Goal: Task Accomplishment & Management: Use online tool/utility

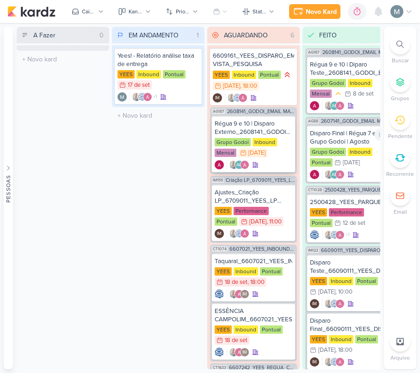
checkbox input "false"
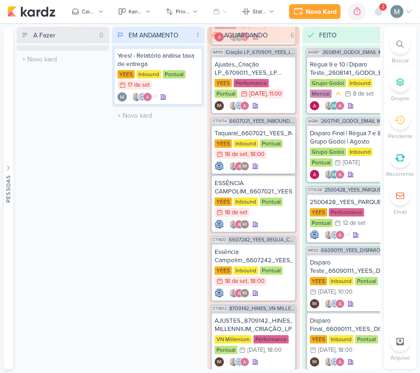
scroll to position [151, 0]
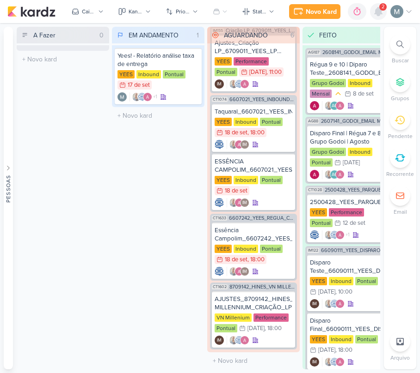
click at [373, 8] on icon at bounding box center [378, 11] width 11 height 11
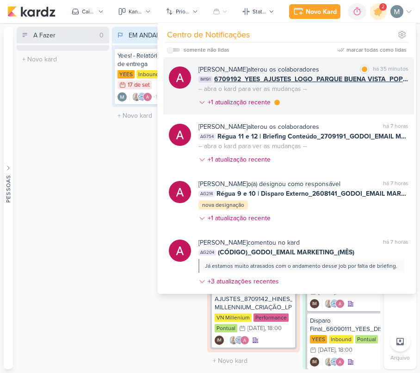
click at [313, 79] on span "6709192_YEES_AJUSTES_LOGO_PARQUE BUENA VISTA_POPUP" at bounding box center [311, 79] width 194 height 10
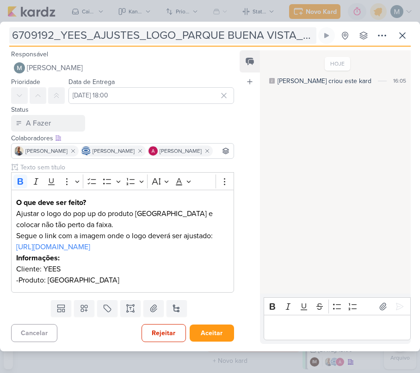
click at [211, 27] on input "6709192_YEES_AJUSTES_LOGO_PARQUE BUENA VISTA_POPUP" at bounding box center [162, 35] width 307 height 17
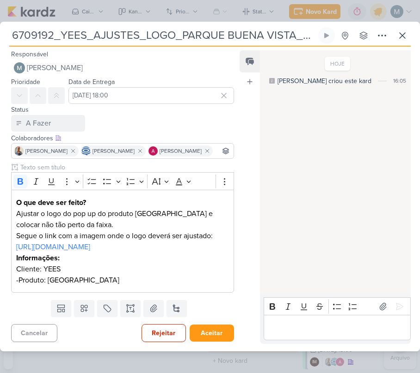
click at [211, 27] on input "6709192_YEES_AJUSTES_LOGO_PARQUE BUENA VISTA_POPUP" at bounding box center [162, 35] width 307 height 17
click at [400, 29] on button at bounding box center [402, 35] width 17 height 17
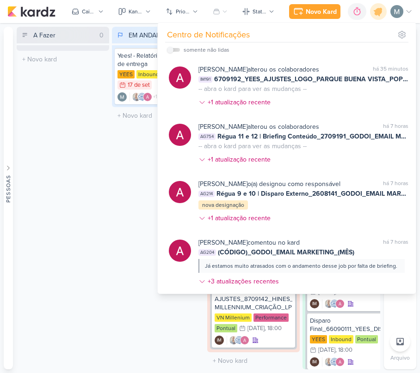
click at [31, 233] on div "A Fazer 0 Mover Para Esquerda Mover Para Direita Deletar O título do kard deve …" at bounding box center [63, 198] width 92 height 343
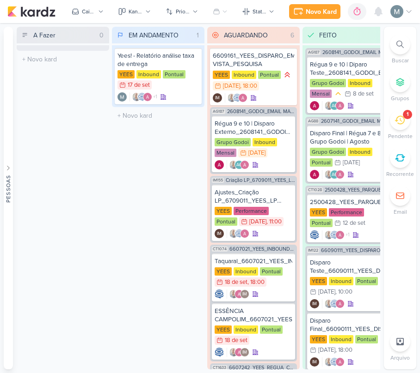
click at [398, 125] on icon at bounding box center [399, 120] width 10 height 10
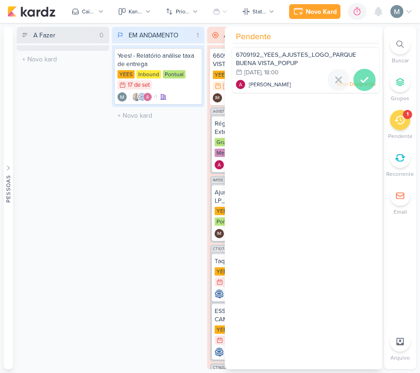
click at [359, 78] on icon at bounding box center [364, 79] width 11 height 11
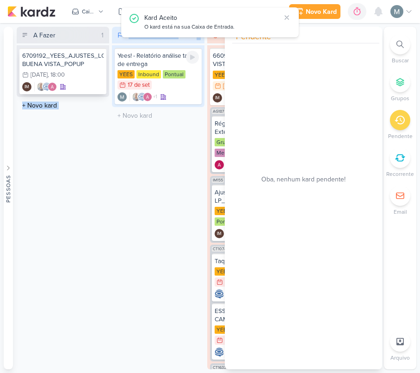
drag, startPoint x: 41, startPoint y: 47, endPoint x: 85, endPoint y: 61, distance: 46.6
click at [160, 70] on div "A Fazer 1 Mover Para Esquerda Mover Para Direita [GEOGRAPHIC_DATA] 6709192_YEES…" at bounding box center [198, 198] width 363 height 343
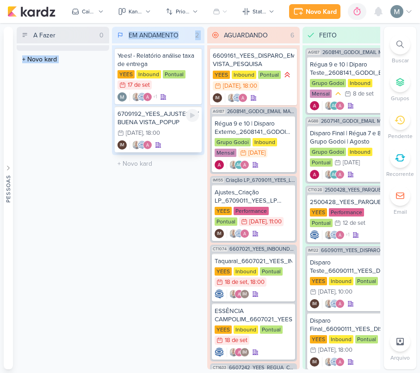
click at [160, 131] on div ", 18:00" at bounding box center [151, 133] width 17 height 6
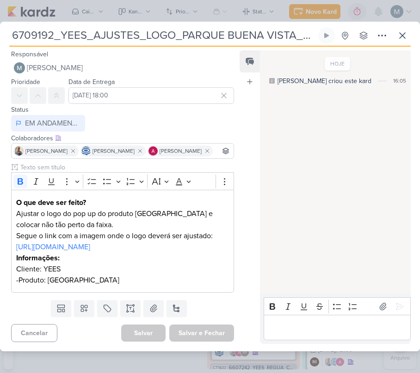
click at [304, 344] on div "Rich Text Editor Bold Italic Underline Strikethrough Bulleted List Numbered Lis…" at bounding box center [335, 319] width 151 height 50
click at [293, 341] on div "Editor editing area: main" at bounding box center [336, 327] width 147 height 25
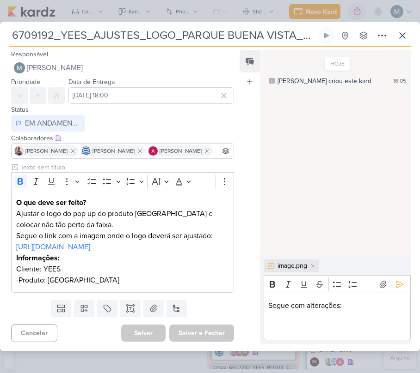
click at [307, 334] on p "Editor editing area: main" at bounding box center [336, 328] width 137 height 11
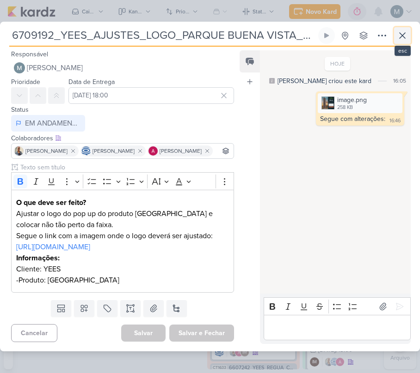
click at [398, 29] on button at bounding box center [402, 35] width 17 height 17
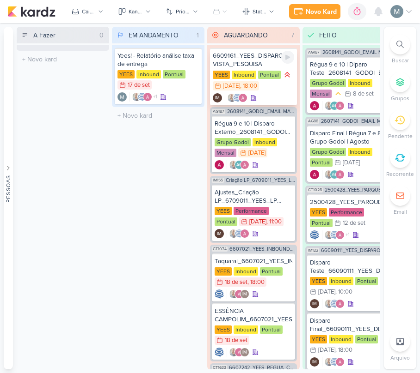
click at [239, 63] on div "6609161_YEES_DISPARO_EMAIL_BUENA VISTA_PESQUISA" at bounding box center [253, 60] width 81 height 17
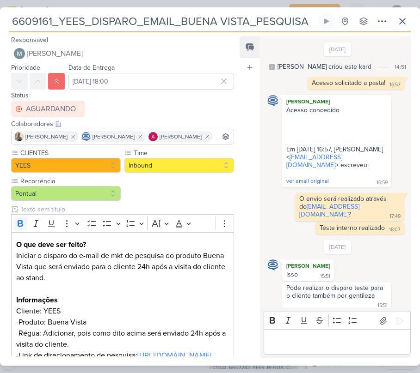
scroll to position [602, 0]
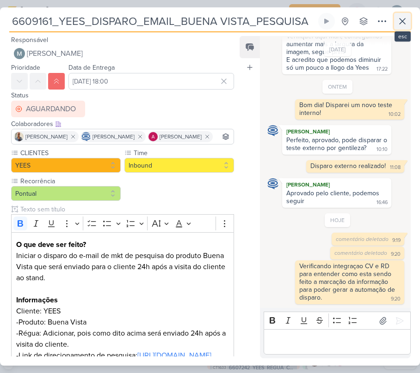
click at [394, 28] on button at bounding box center [402, 21] width 17 height 17
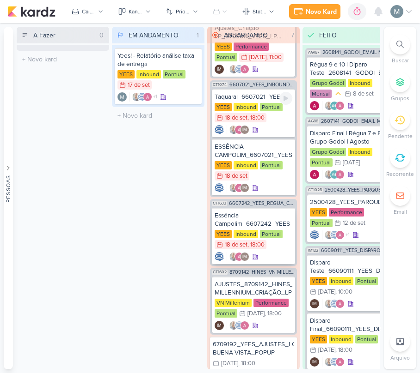
scroll to position [199, 0]
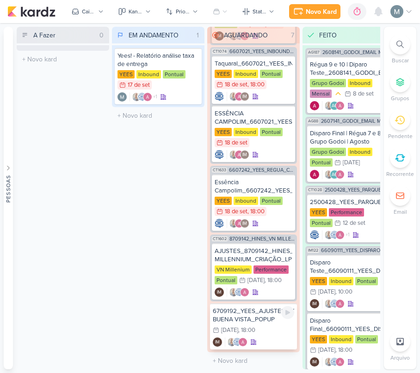
click at [269, 339] on div "IM" at bounding box center [253, 342] width 81 height 9
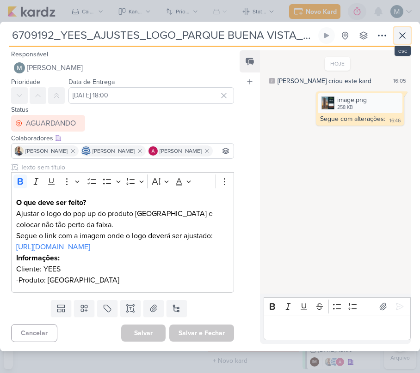
click at [394, 28] on button at bounding box center [402, 35] width 17 height 17
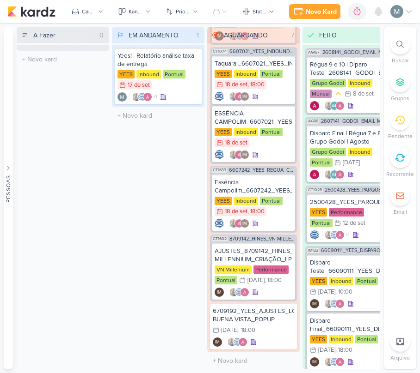
click at [374, 19] on div at bounding box center [378, 11] width 17 height 17
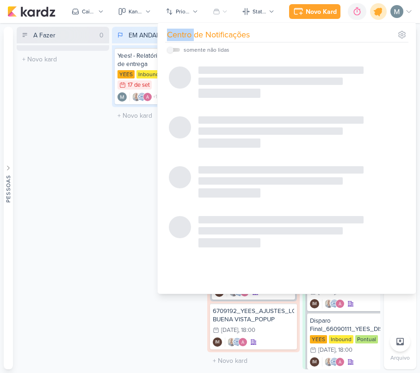
click at [374, 18] on div at bounding box center [379, 12] width 24 height 24
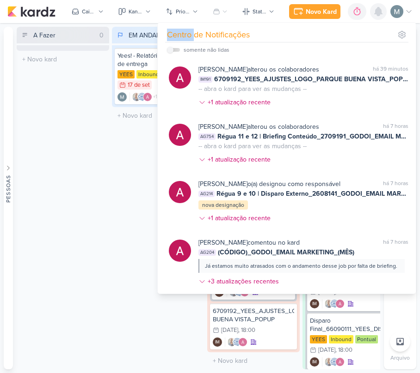
click at [374, 18] on div at bounding box center [378, 11] width 17 height 17
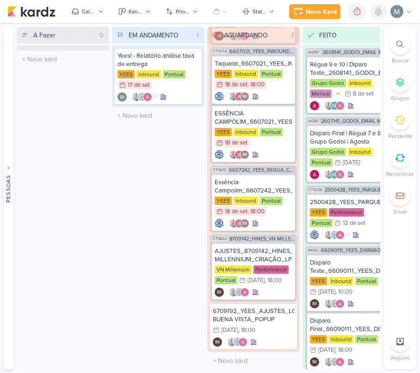
click at [375, 17] on icon at bounding box center [378, 11] width 11 height 11
